Goal: Task Accomplishment & Management: Complete application form

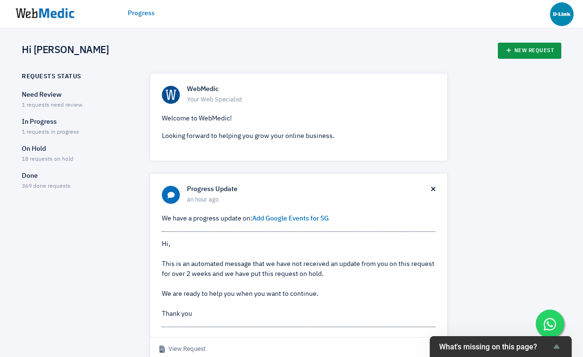
click at [536, 51] on link "New Request" at bounding box center [530, 51] width 64 height 16
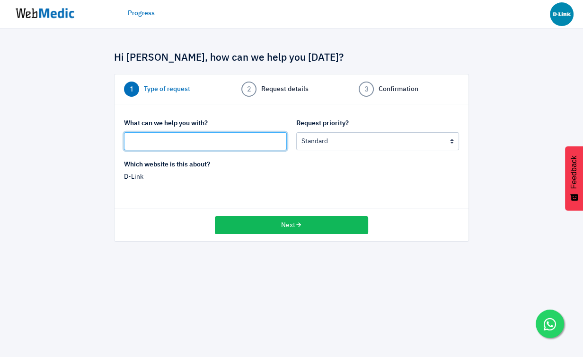
click at [254, 139] on input "text" at bounding box center [205, 141] width 163 height 18
type input "D"
type input "www.dlink.com.sg Domain Info Check"
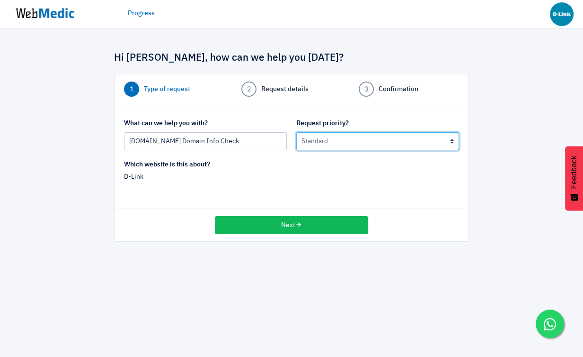
click at [352, 137] on select "Urgent: this is a mission critical issue High: this needs to be prioritized bef…" at bounding box center [377, 141] width 163 height 18
select select "2"
click at [296, 132] on select "Urgent: this is a mission critical issue High: this needs to be prioritized bef…" at bounding box center [377, 141] width 163 height 18
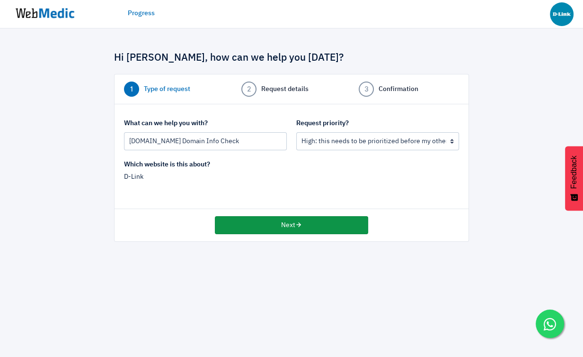
click at [289, 226] on button "Next" at bounding box center [291, 225] width 153 height 18
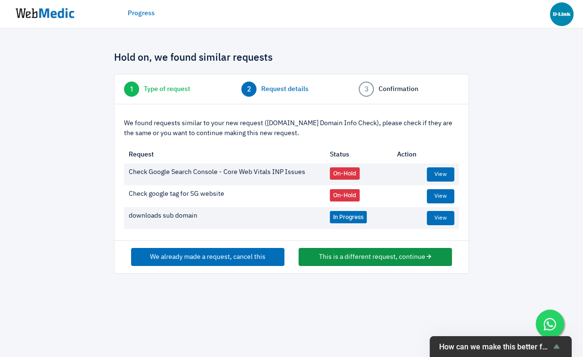
click at [351, 260] on button "This is a different request, continue" at bounding box center [375, 257] width 153 height 18
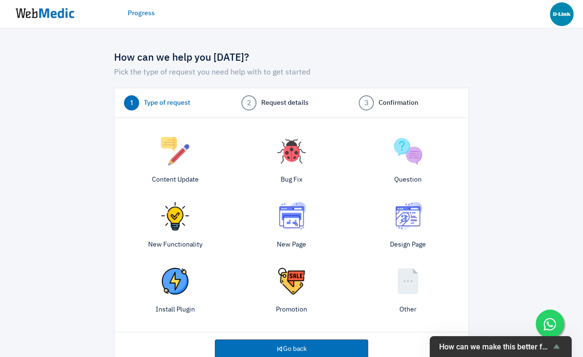
click at [412, 155] on img at bounding box center [408, 151] width 28 height 28
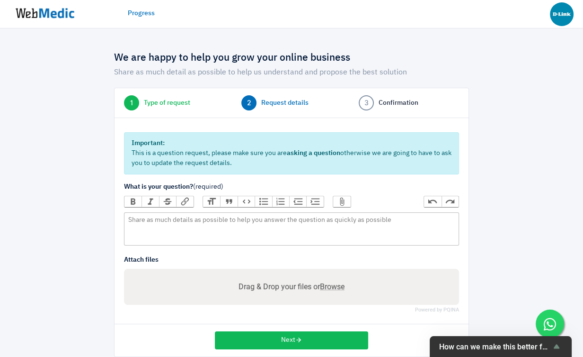
scroll to position [13, 0]
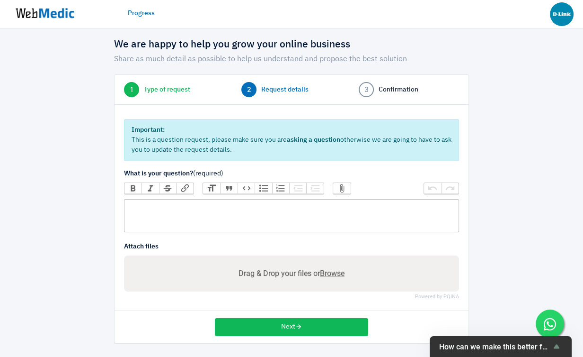
click at [179, 216] on trix-editor at bounding box center [291, 215] width 335 height 33
type trix-editor "<div>h</div>"
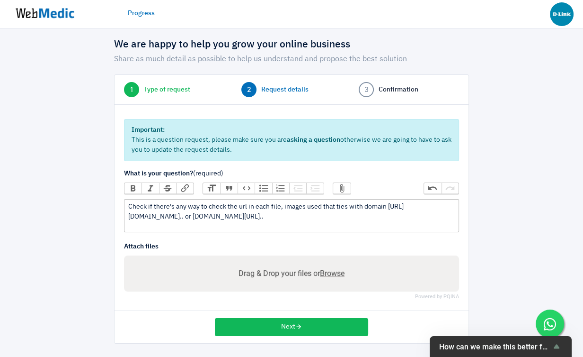
click at [214, 215] on div "Check if there's any way to check the url in each file, images used that ties w…" at bounding box center [291, 212] width 326 height 20
drag, startPoint x: 232, startPoint y: 218, endPoint x: 108, endPoint y: 201, distance: 125.8
click at [108, 201] on div "We are happy to help you grow your online business Share as much detail as poss…" at bounding box center [291, 186] width 369 height 314
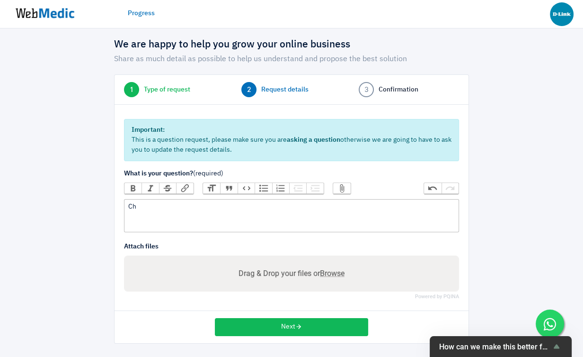
type trix-editor "<div>C</div>"
paste trix-editor "<div>Morning, @⁨~Jean Ross⁩ if we transfer the www.dlink.com.sg domain out to s…"
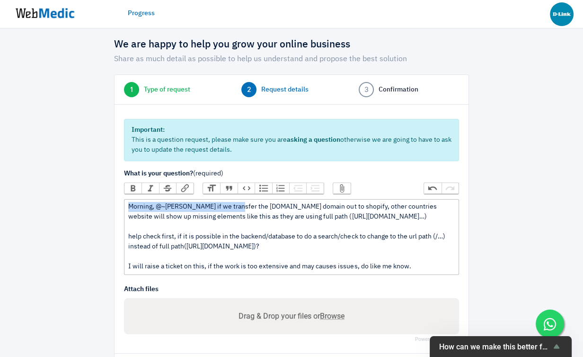
drag, startPoint x: 237, startPoint y: 207, endPoint x: 126, endPoint y: 207, distance: 111.3
click at [126, 207] on trix-editor "Morning, @⁨~Jean Ross⁩ if we transfer the www.dlink.com.sg domain out to shopif…" at bounding box center [291, 237] width 335 height 76
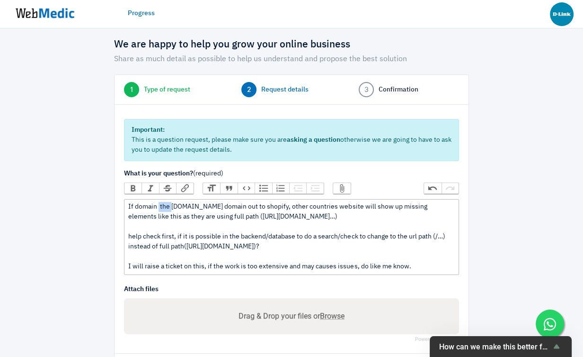
click at [171, 206] on div "If domain the www.dlink.com.sg domain out to shopify, other countries website w…" at bounding box center [291, 237] width 326 height 70
drag, startPoint x: 215, startPoint y: 206, endPoint x: 256, endPoint y: 209, distance: 41.3
click at [256, 209] on div "If domain www.dlink.com.sg domain out to shopify, other countries website will …" at bounding box center [291, 237] width 326 height 70
drag, startPoint x: 183, startPoint y: 217, endPoint x: 206, endPoint y: 218, distance: 23.2
click at [207, 218] on div "If domain www.dlink.com.sg being transferred out pointing to Shopify, other cou…" at bounding box center [291, 237] width 326 height 70
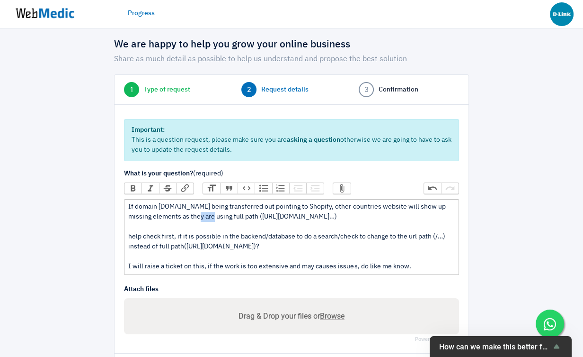
drag, startPoint x: 191, startPoint y: 216, endPoint x: 204, endPoint y: 215, distance: 13.3
click at [204, 216] on div "If domain www.dlink.com.sg being transferred out pointing to Shopify, other cou…" at bounding box center [291, 237] width 326 height 70
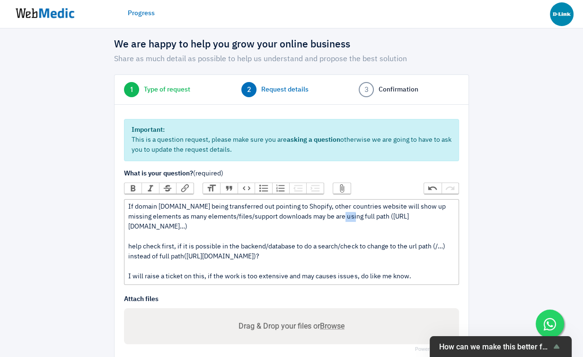
click at [347, 217] on div "If domain www.dlink.com.sg being transferred out pointing to Shopify, other cou…" at bounding box center [291, 242] width 326 height 80
click at [238, 227] on div "If domain www.dlink.com.sg being transferred out pointing to Shopify, other cou…" at bounding box center [291, 242] width 326 height 80
drag, startPoint x: 312, startPoint y: 218, endPoint x: 335, endPoint y: 218, distance: 23.7
click at [335, 218] on div "If domain www.dlink.com.sg being transferred out pointing to Shopify, other cou…" at bounding box center [291, 242] width 326 height 80
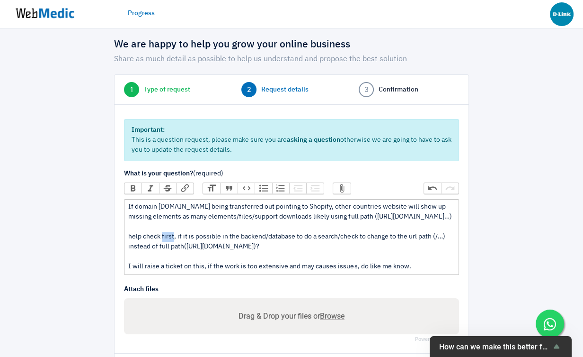
drag, startPoint x: 161, startPoint y: 247, endPoint x: 173, endPoint y: 247, distance: 11.8
click at [173, 247] on div "If domain www.dlink.com.sg being transferred out pointing to Shopify, other cou…" at bounding box center [291, 237] width 326 height 70
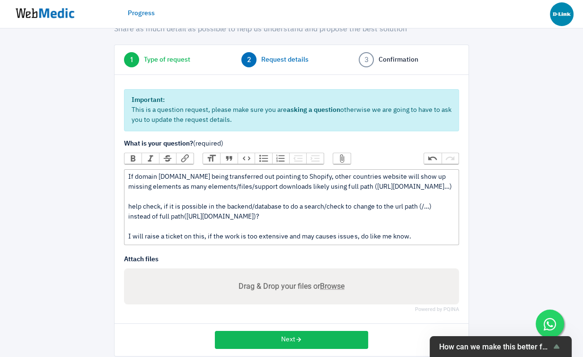
scroll to position [44, 0]
drag, startPoint x: 394, startPoint y: 216, endPoint x: 384, endPoint y: 215, distance: 9.6
click at [384, 215] on div "If domain www.dlink.com.sg being transferred out pointing to Shopify, other cou…" at bounding box center [291, 206] width 326 height 70
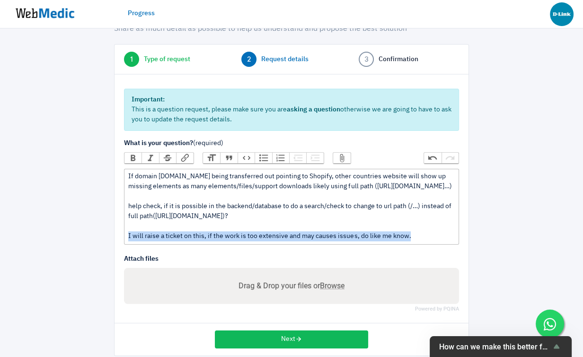
drag, startPoint x: 429, startPoint y: 249, endPoint x: 126, endPoint y: 242, distance: 302.2
click at [126, 242] on trix-editor "If domain www.dlink.com.sg being transferred out pointing to Shopify, other cou…" at bounding box center [291, 207] width 335 height 76
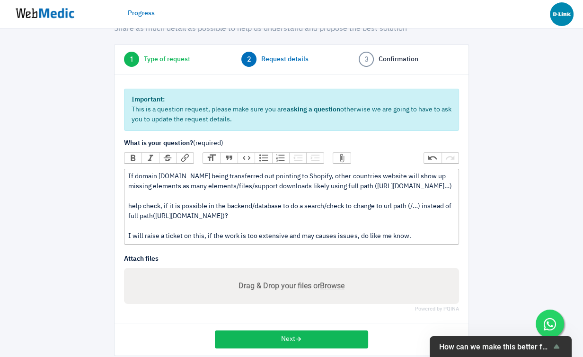
type trix-editor "<div>If domain www.dlink.com.sg being transferred out pointing to Shopify, othe…"
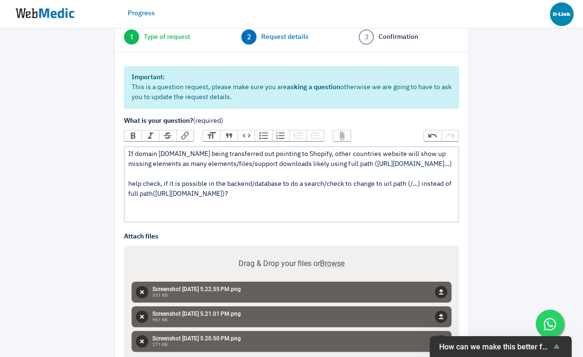
scroll to position [143, 0]
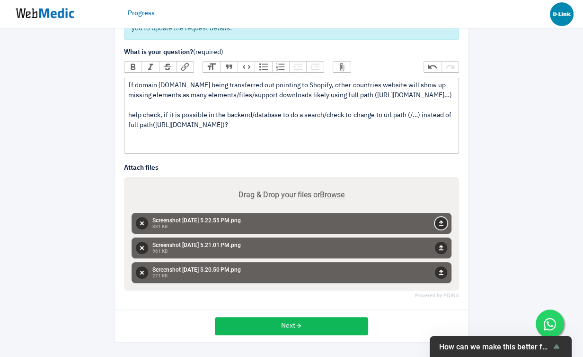
click at [445, 220] on button "Upload" at bounding box center [441, 223] width 12 height 12
click at [442, 250] on button "Upload" at bounding box center [441, 248] width 12 height 12
click at [442, 274] on button "Upload" at bounding box center [441, 272] width 12 height 12
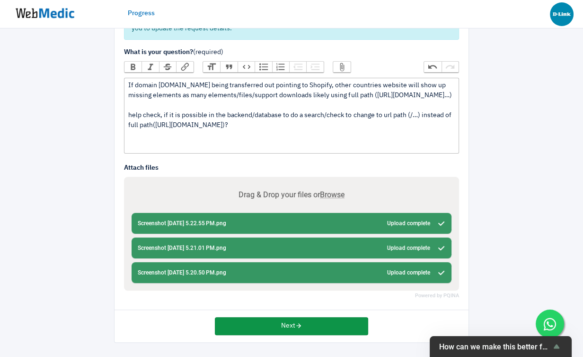
click at [283, 328] on button "Next" at bounding box center [291, 326] width 153 height 18
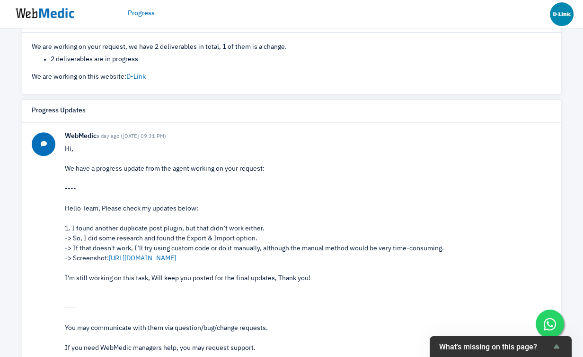
scroll to position [341, 0]
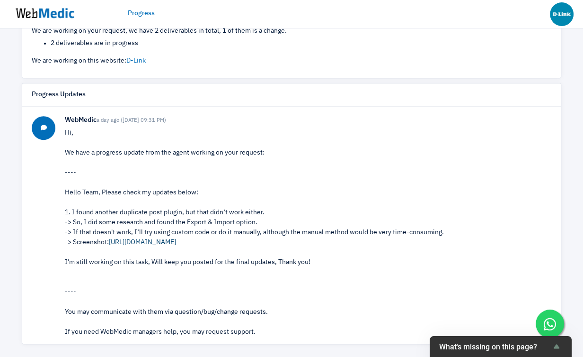
click at [164, 241] on link "[URL][DOMAIN_NAME]" at bounding box center [142, 242] width 67 height 7
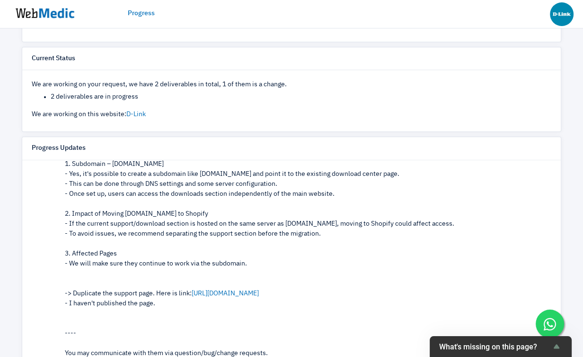
scroll to position [1221, 0]
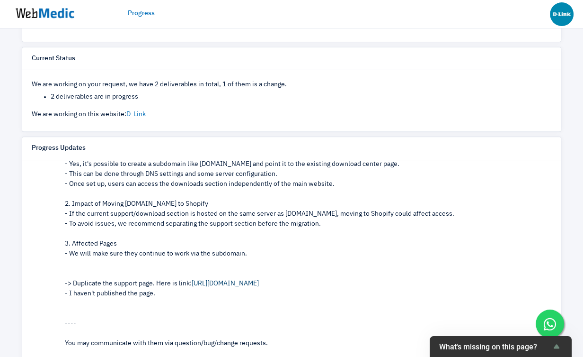
click at [241, 284] on link "https://www.dlink.com.sg/?page_id=310283&amp;preview=true" at bounding box center [225, 283] width 67 height 7
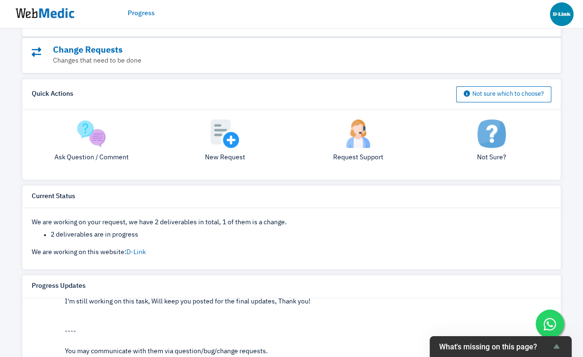
scroll to position [0, 0]
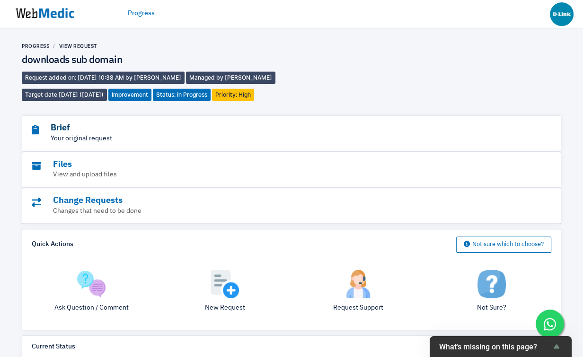
click at [74, 130] on h3 "Brief" at bounding box center [266, 128] width 468 height 11
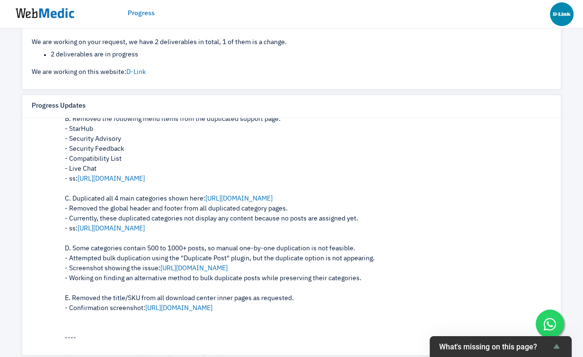
scroll to position [803, 0]
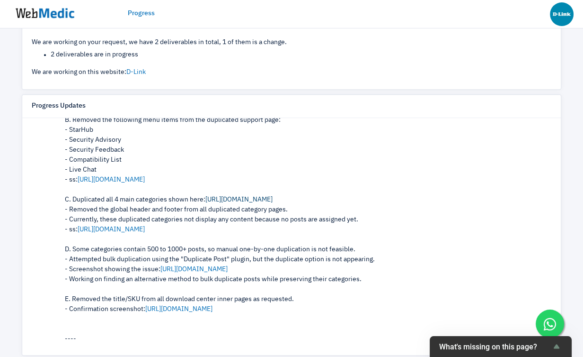
click at [263, 197] on link "https://prnt.sc/NJhUNjYAU9iy" at bounding box center [239, 199] width 67 height 7
click at [131, 232] on link "https://prnt.sc/agx04DGxXwOV" at bounding box center [111, 229] width 67 height 7
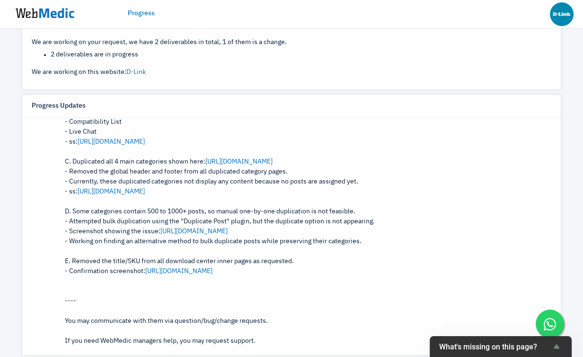
scroll to position [842, 0]
click at [226, 229] on link "https://prnt.sc/5iPVMkYU1w3Q" at bounding box center [194, 230] width 67 height 7
click at [193, 270] on link "https://prnt.sc/h0uJPijb8BCP" at bounding box center [178, 270] width 67 height 7
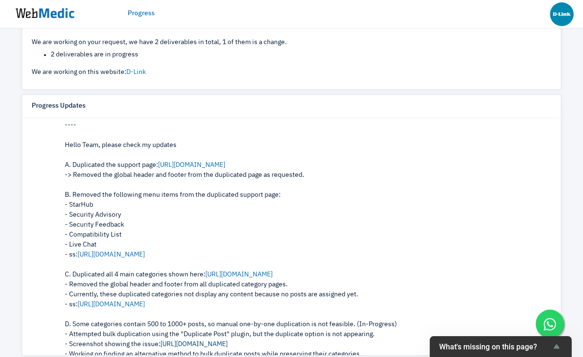
scroll to position [305, 0]
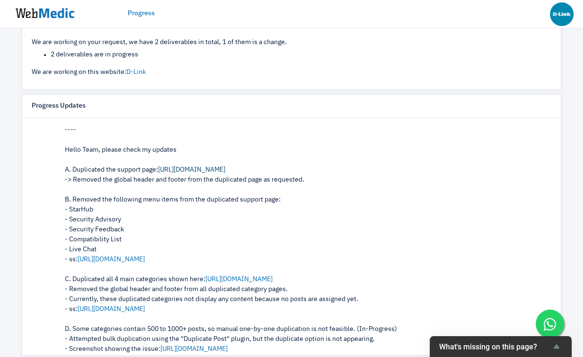
click at [225, 170] on link "https://www.dlink.com.sg/?page_id=310283&amp;preview=true" at bounding box center [191, 169] width 67 height 7
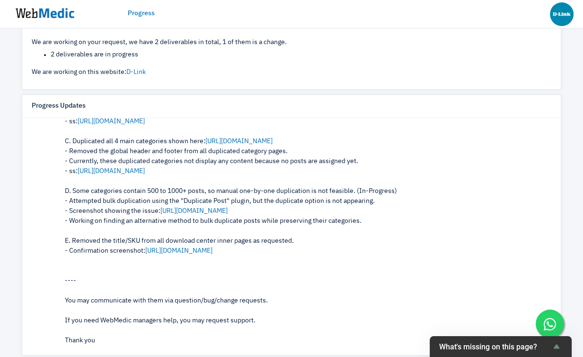
scroll to position [445, 0]
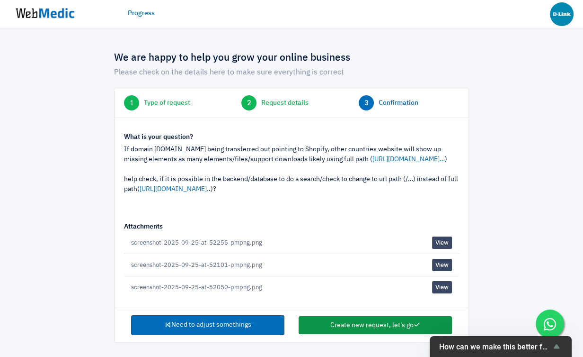
click at [350, 325] on button "Create new request, let's go" at bounding box center [375, 325] width 153 height 18
